Goal: Browse casually

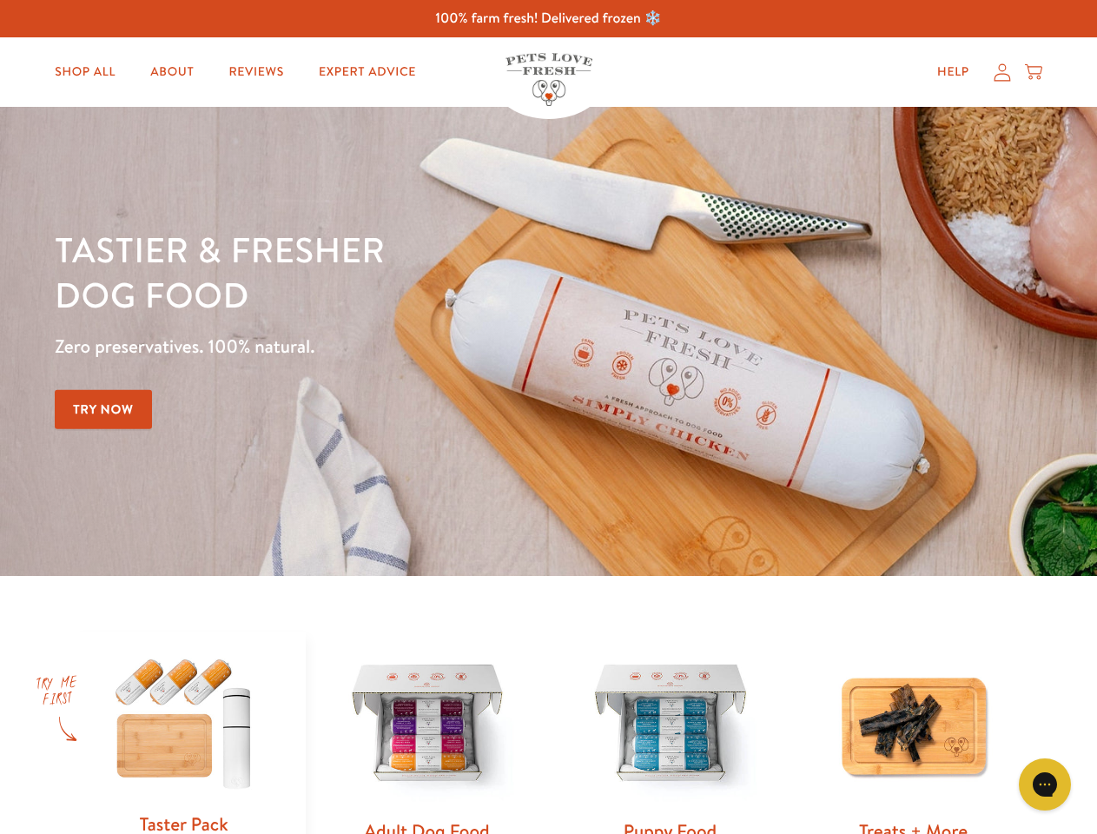
click at [548, 417] on div "Tastier & fresher dog food Zero preservatives. 100% natural. Try Now" at bounding box center [384, 341] width 659 height 229
click at [1045, 784] on icon "Gorgias live chat" at bounding box center [1044, 784] width 17 height 17
